Goal: Check status: Check status

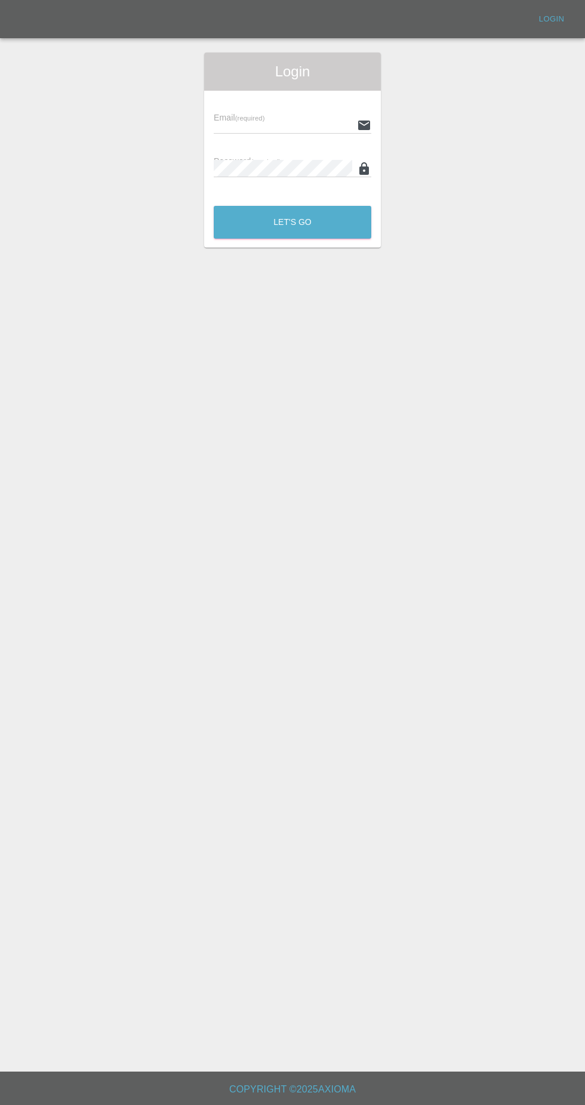
click at [317, 125] on input "text" at bounding box center [283, 124] width 138 height 17
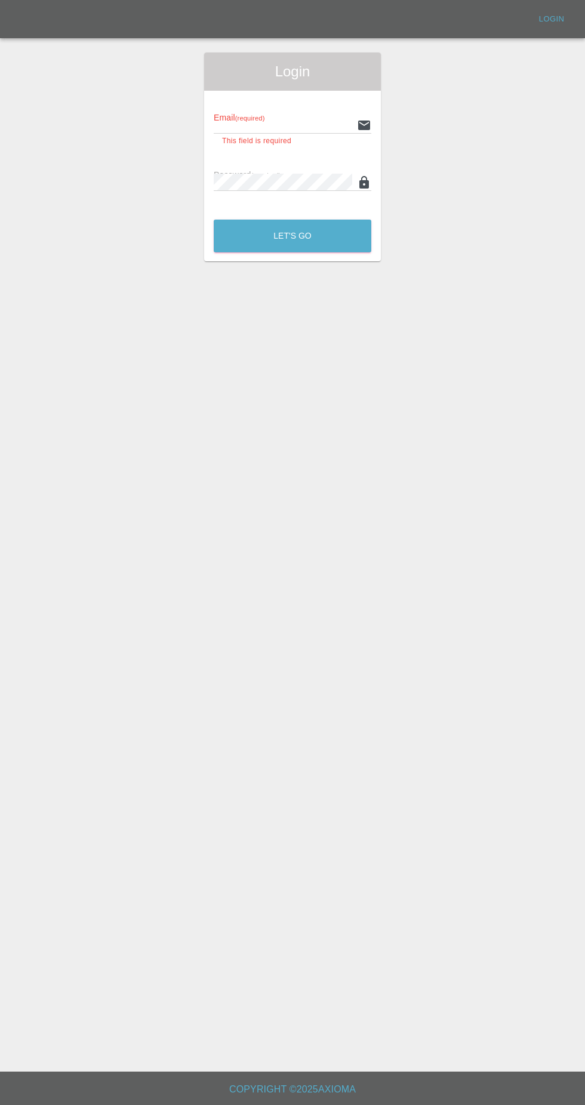
type input "[EMAIL_ADDRESS][DOMAIN_NAME]"
click at [214, 220] on button "Let's Go" at bounding box center [293, 236] width 158 height 33
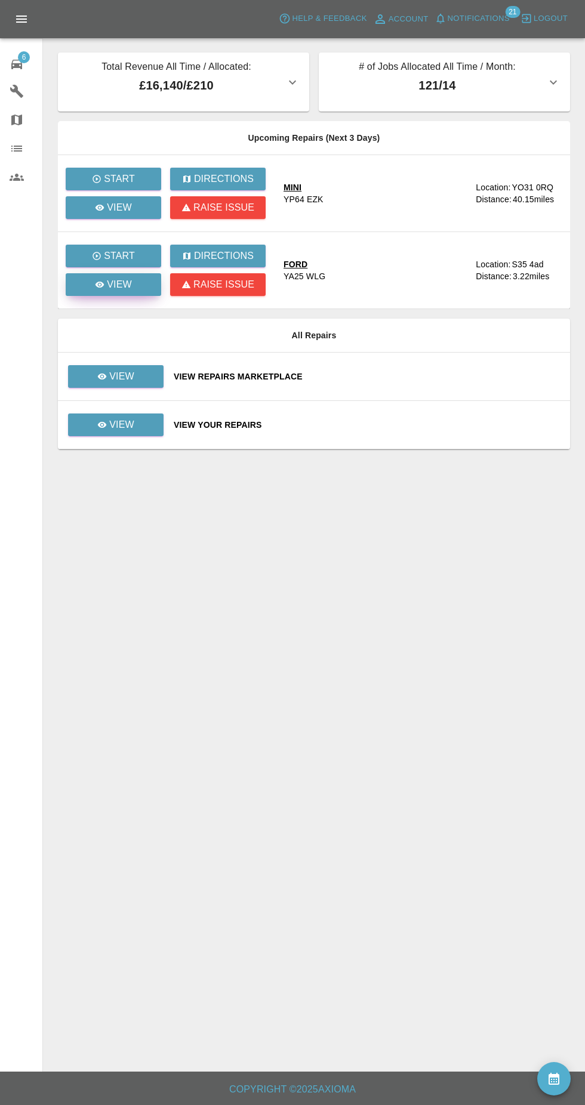
click at [131, 288] on link "View" at bounding box center [113, 284] width 95 height 23
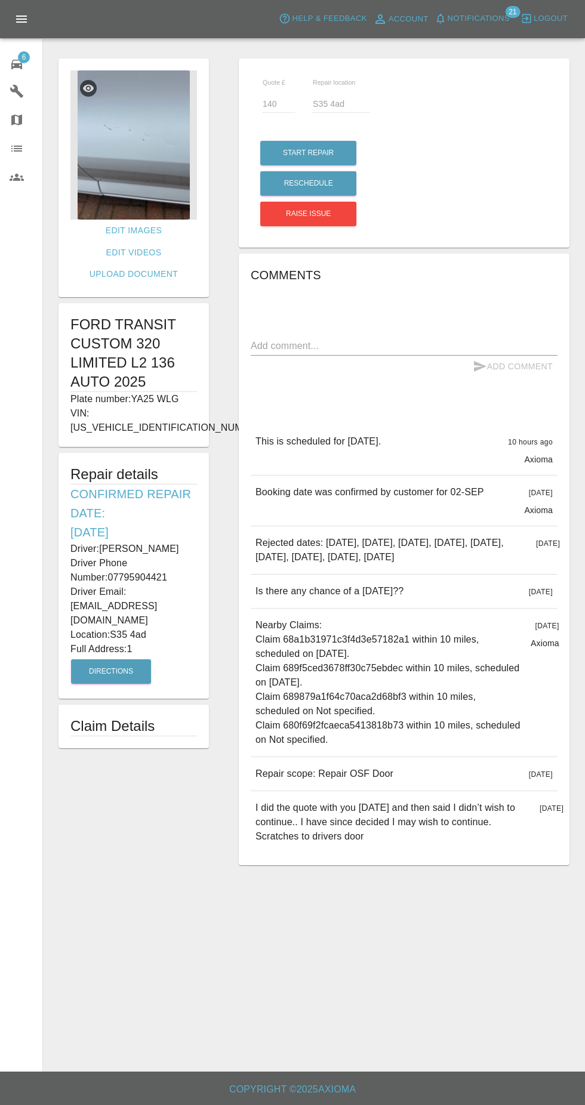
click at [147, 153] on img at bounding box center [133, 144] width 126 height 149
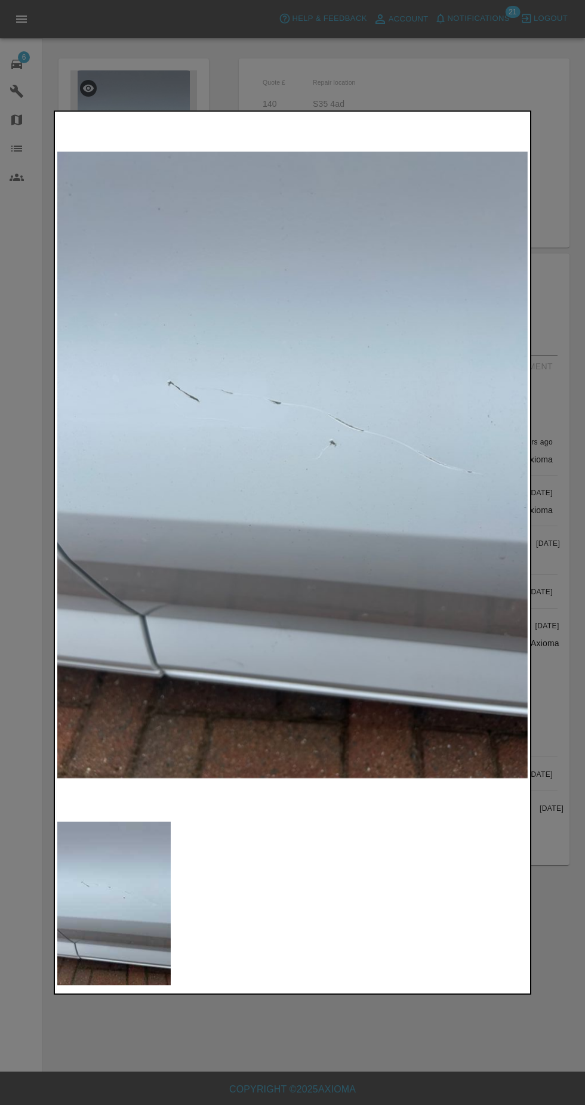
click at [444, 98] on div at bounding box center [292, 552] width 585 height 1105
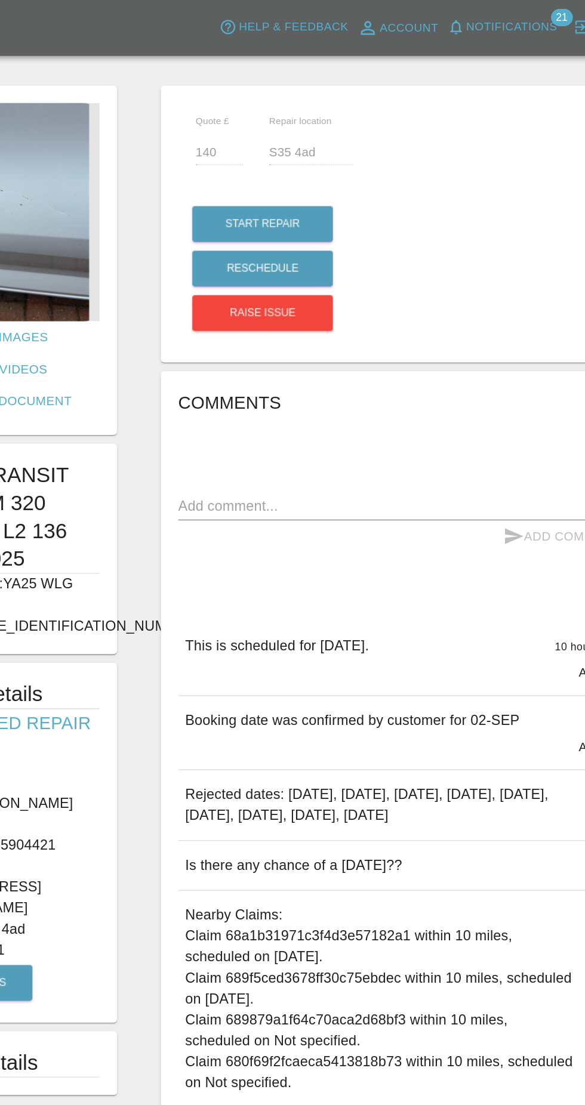
click at [165, 175] on img at bounding box center [133, 144] width 126 height 149
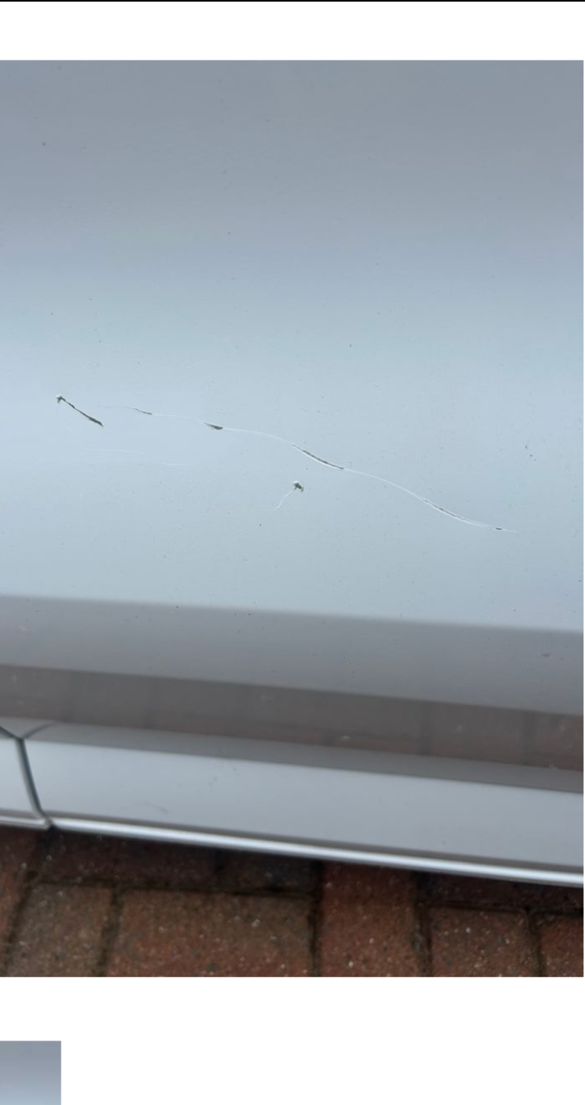
click at [484, 839] on div at bounding box center [292, 903] width 470 height 163
click at [475, 125] on img at bounding box center [292, 465] width 470 height 702
